Goal: Task Accomplishment & Management: Manage account settings

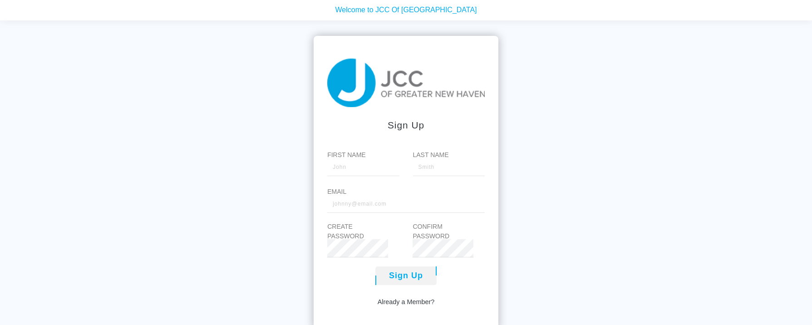
scroll to position [20, 0]
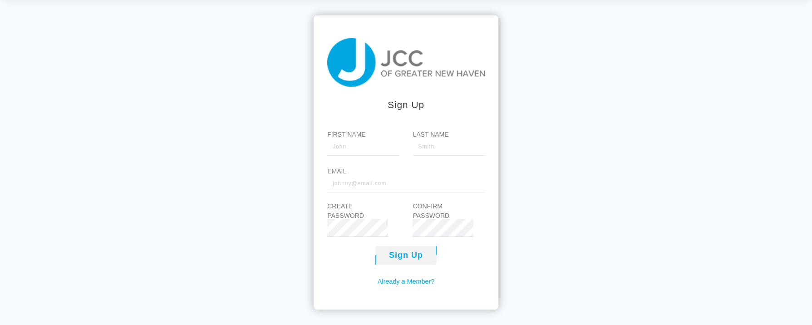
click at [411, 285] on link "Already a Member?" at bounding box center [406, 282] width 57 height 10
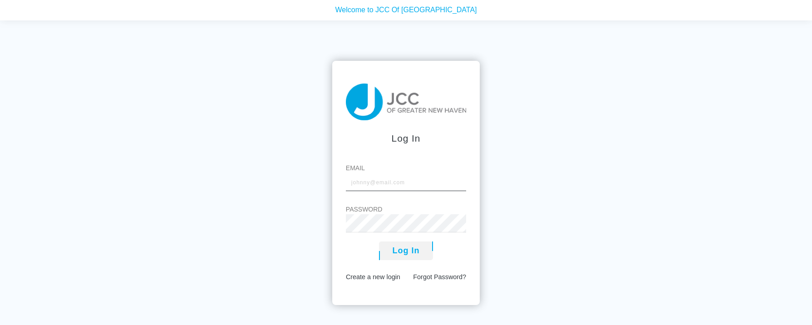
click at [353, 182] on input "Email" at bounding box center [406, 182] width 120 height 18
type input "[PERSON_NAME][EMAIL_ADDRESS][PERSON_NAME][DOMAIN_NAME]"
click at [379, 242] on button "Log In" at bounding box center [406, 251] width 54 height 19
